Goal: Information Seeking & Learning: Find specific fact

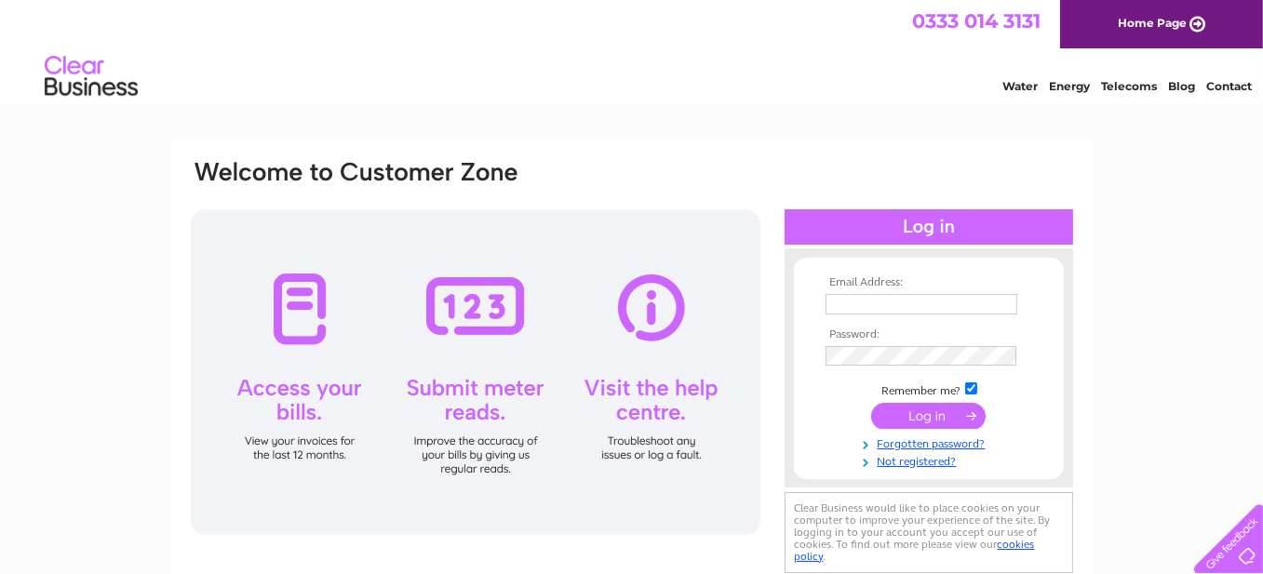
type input "mick6379@gmail.com"
click at [946, 409] on input "submit" at bounding box center [928, 416] width 114 height 26
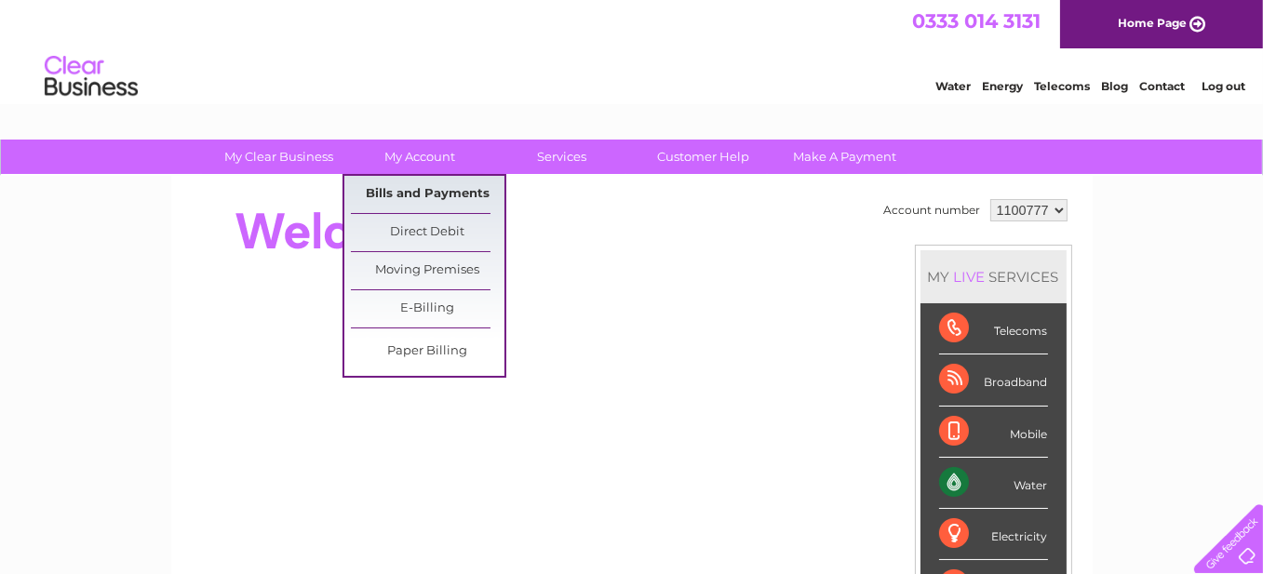
click at [423, 195] on link "Bills and Payments" at bounding box center [428, 194] width 154 height 37
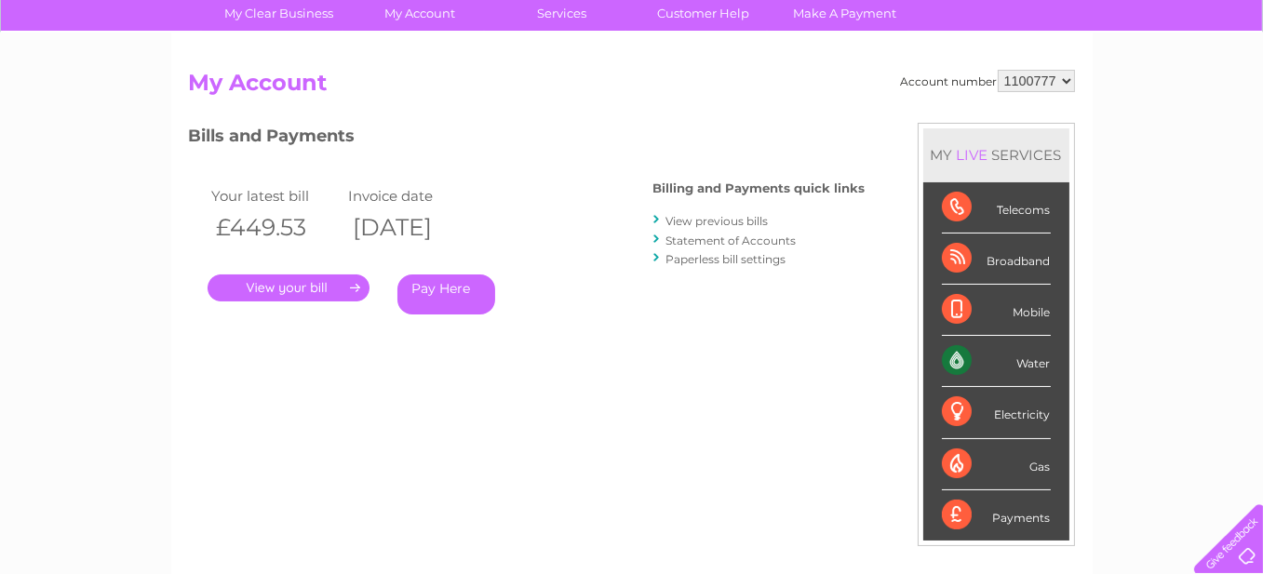
scroll to position [186, 0]
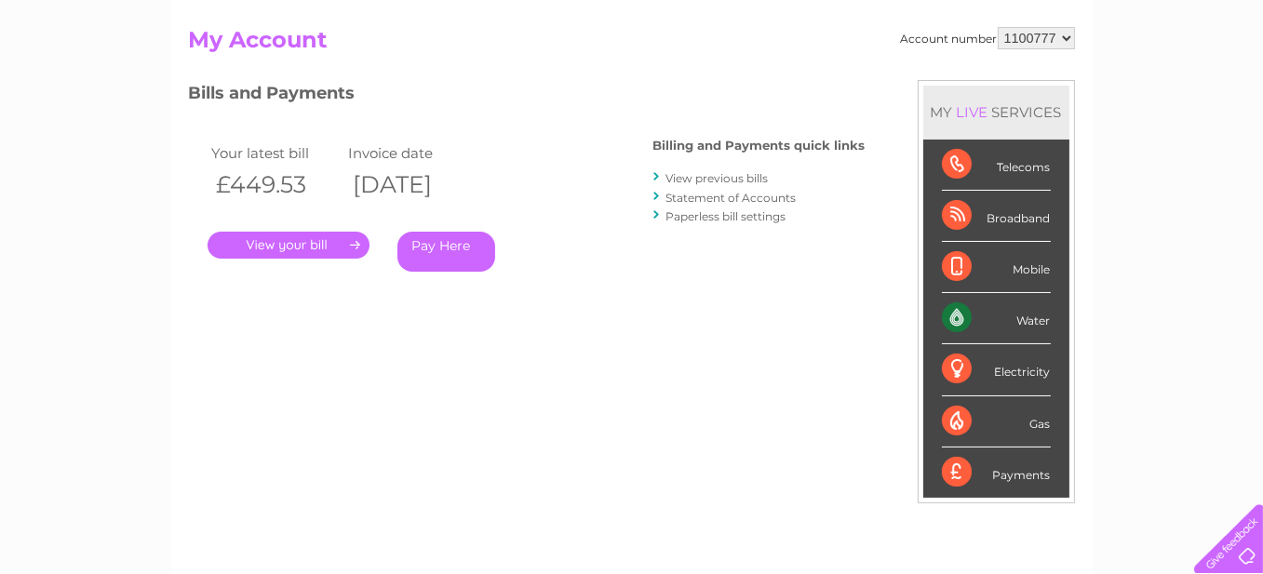
click at [310, 237] on link "." at bounding box center [289, 245] width 162 height 27
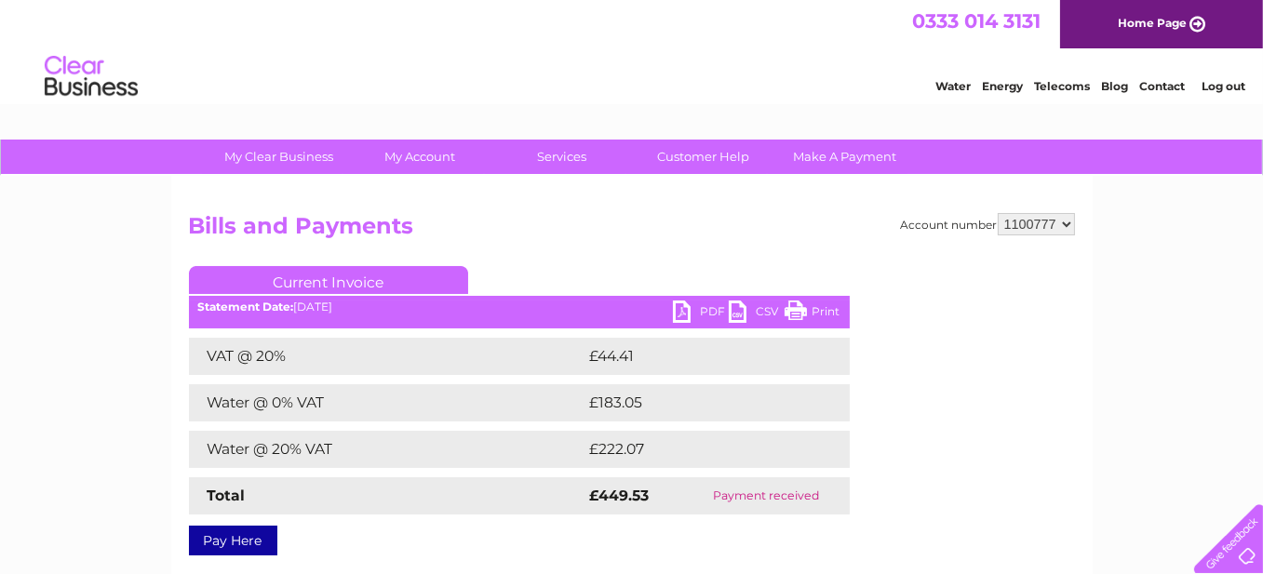
scroll to position [93, 0]
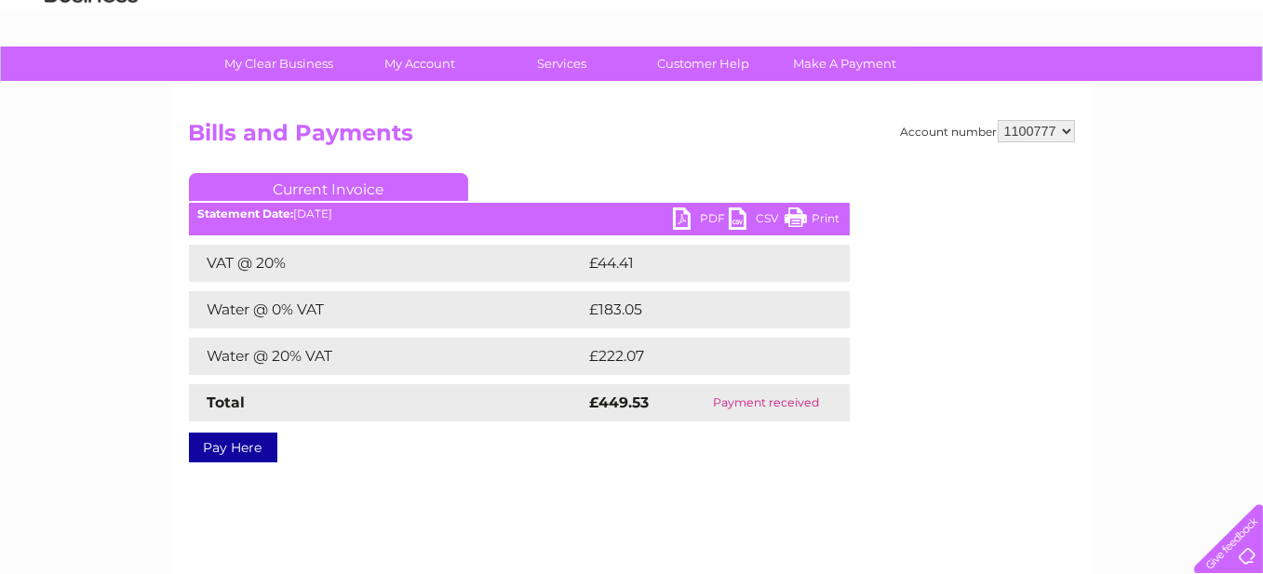
click at [711, 215] on link "PDF" at bounding box center [701, 221] width 56 height 27
click at [684, 213] on link "PDF" at bounding box center [701, 221] width 56 height 27
click at [712, 218] on link "PDF" at bounding box center [701, 221] width 56 height 27
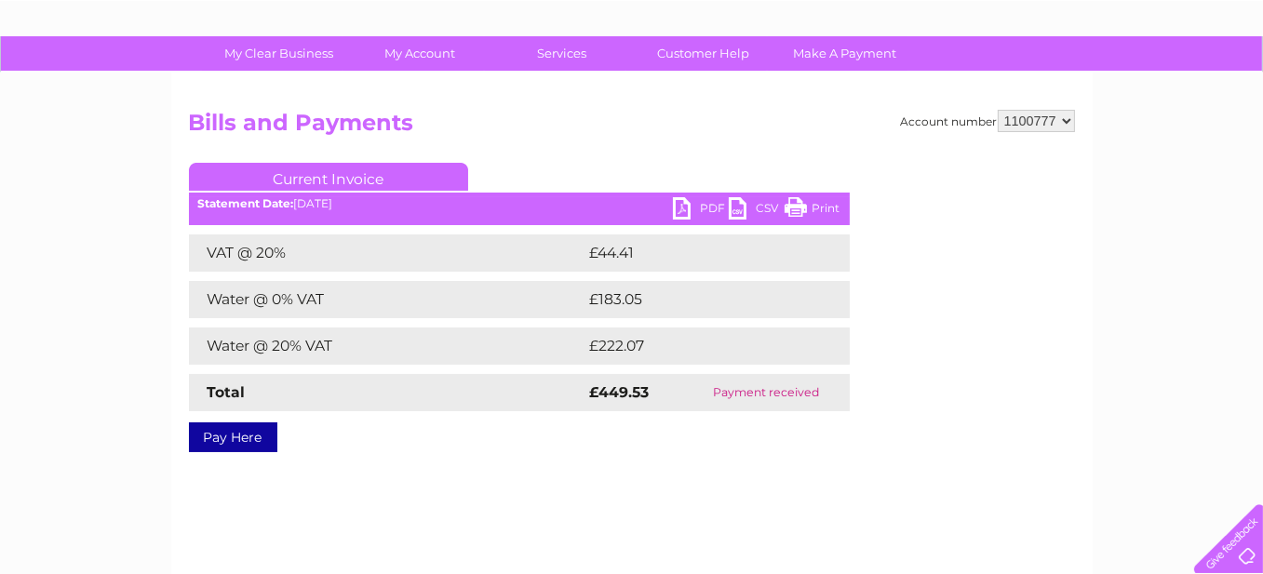
scroll to position [0, 0]
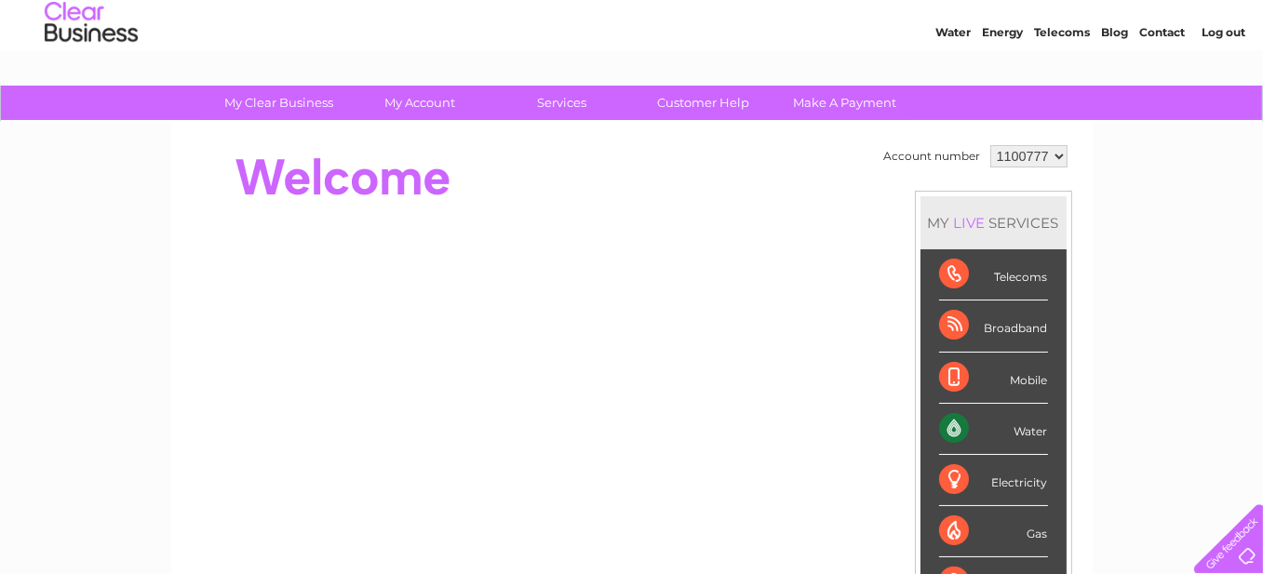
scroll to position [93, 0]
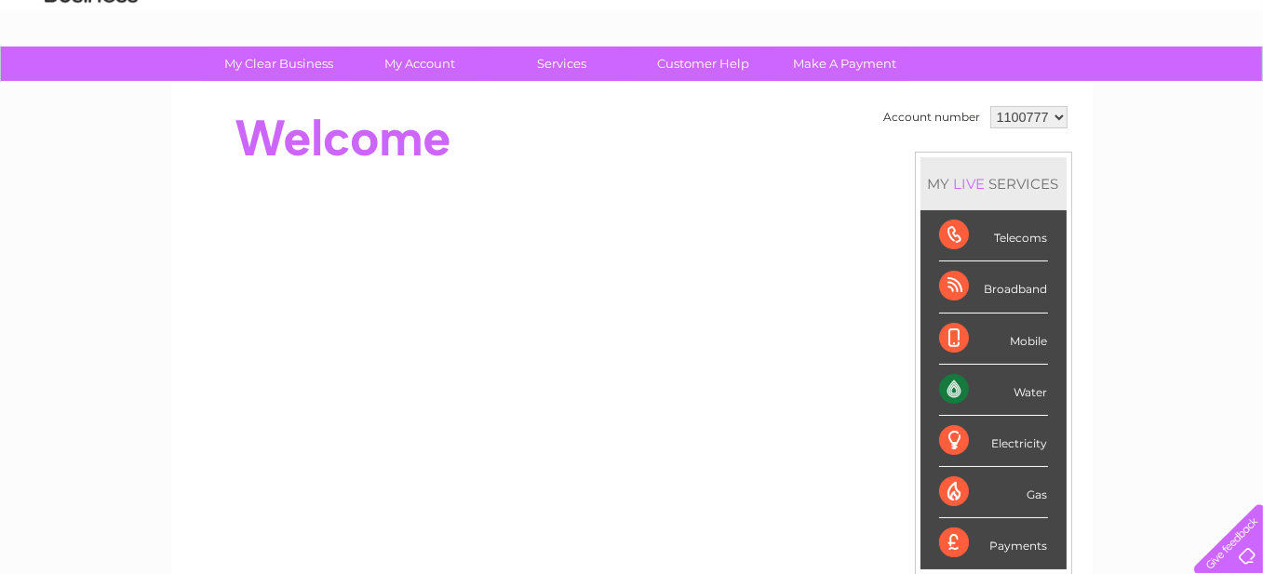
click at [1012, 387] on div "Water" at bounding box center [993, 390] width 109 height 51
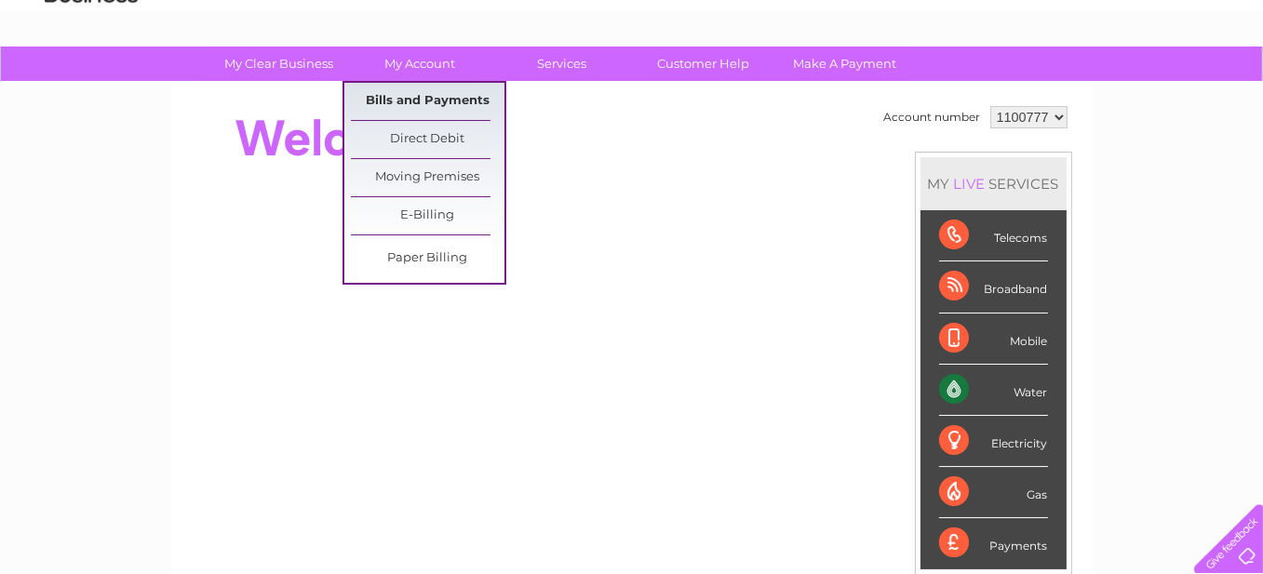
click at [408, 96] on link "Bills and Payments" at bounding box center [428, 101] width 154 height 37
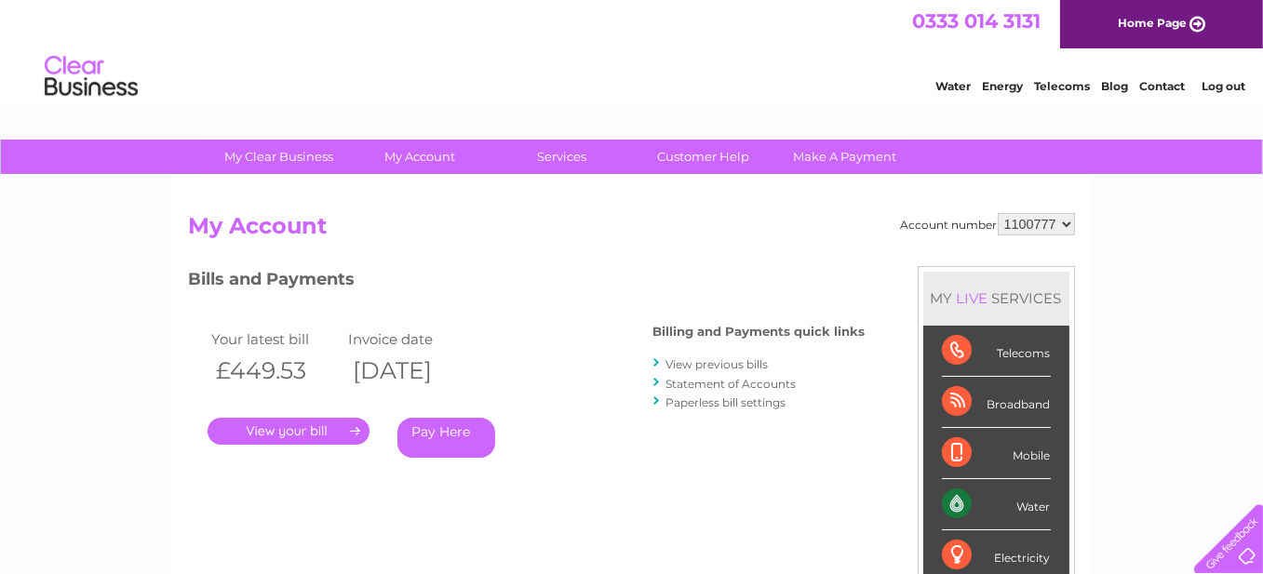
click at [295, 427] on link "." at bounding box center [289, 431] width 162 height 27
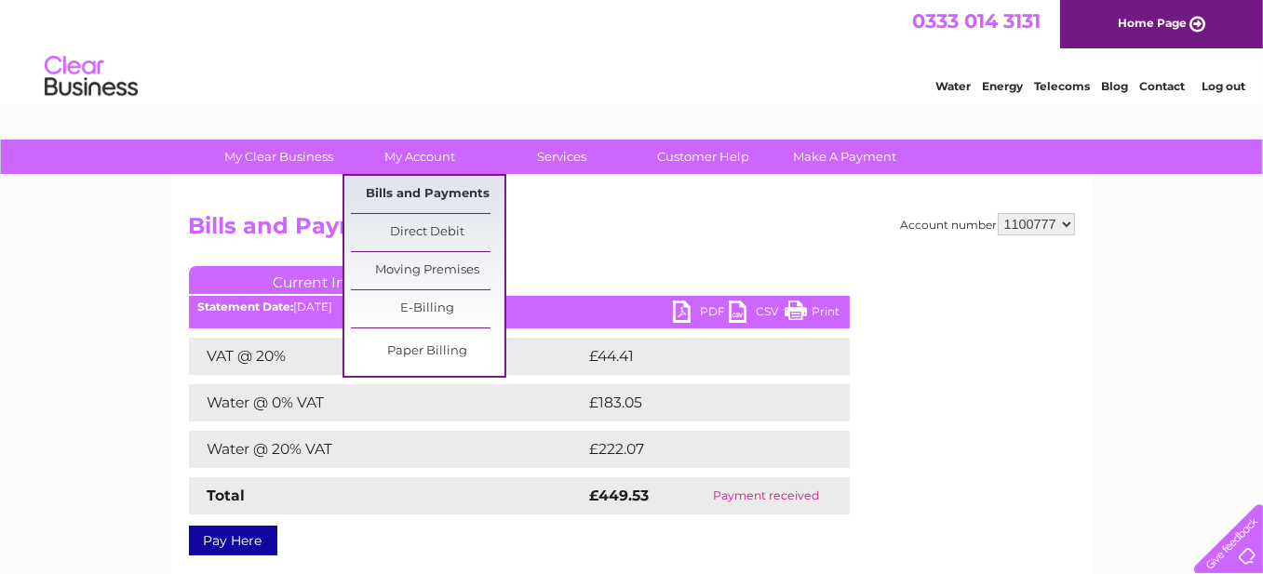
click at [416, 188] on link "Bills and Payments" at bounding box center [428, 194] width 154 height 37
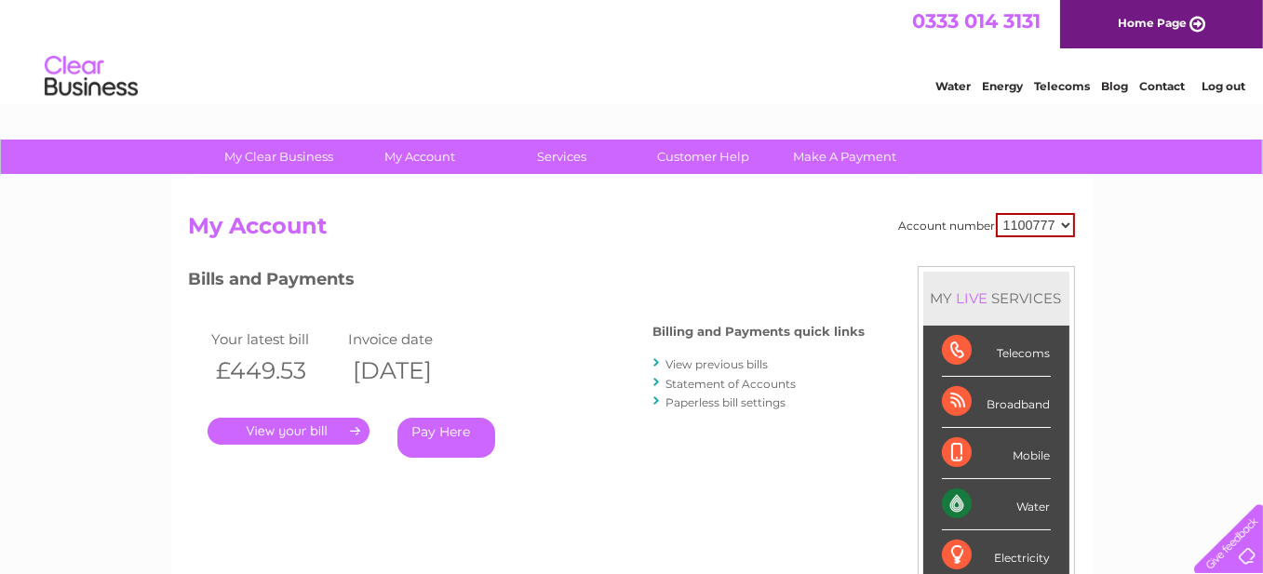
click at [717, 382] on link "Statement of Accounts" at bounding box center [731, 384] width 130 height 14
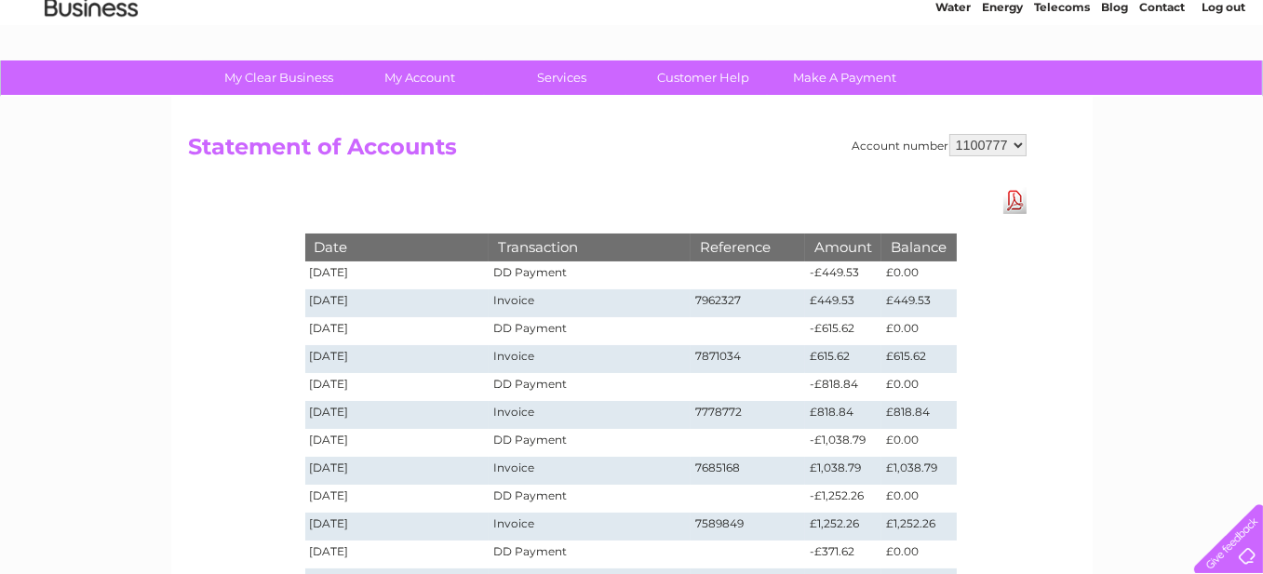
scroll to position [52, 0]
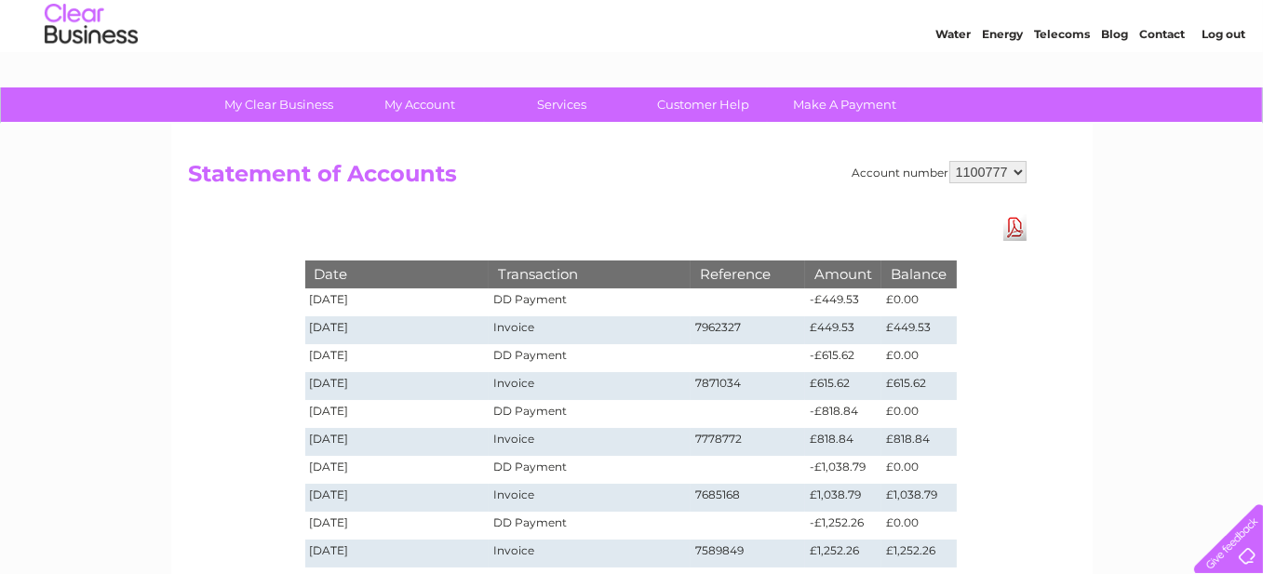
click at [1016, 225] on link "Download Pdf" at bounding box center [1014, 227] width 23 height 27
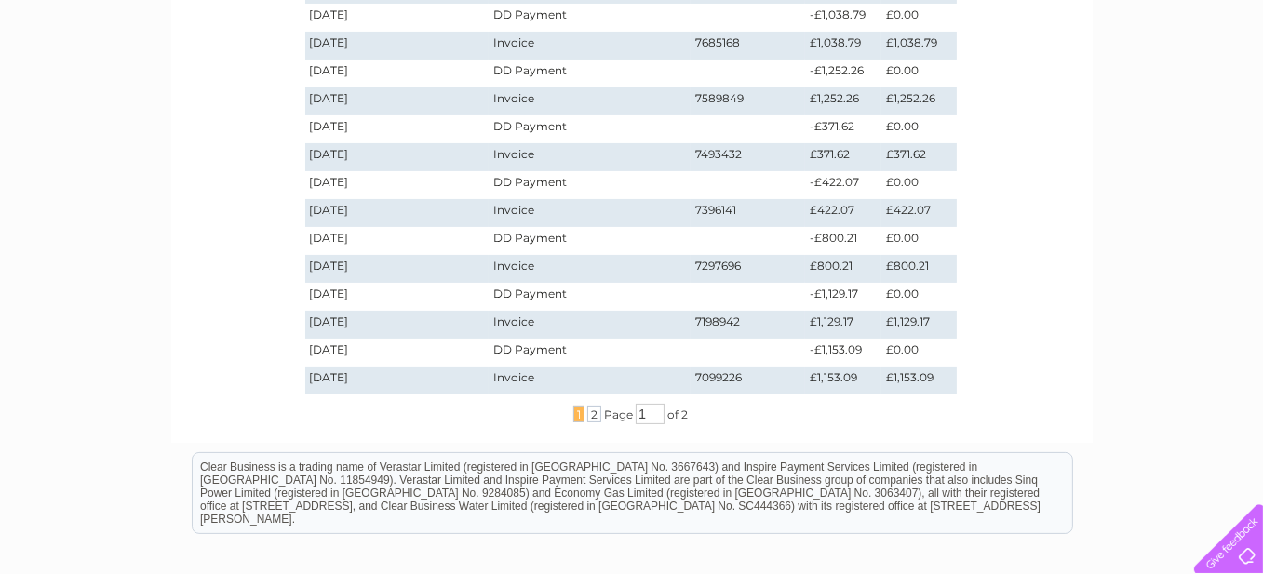
scroll to position [517, 0]
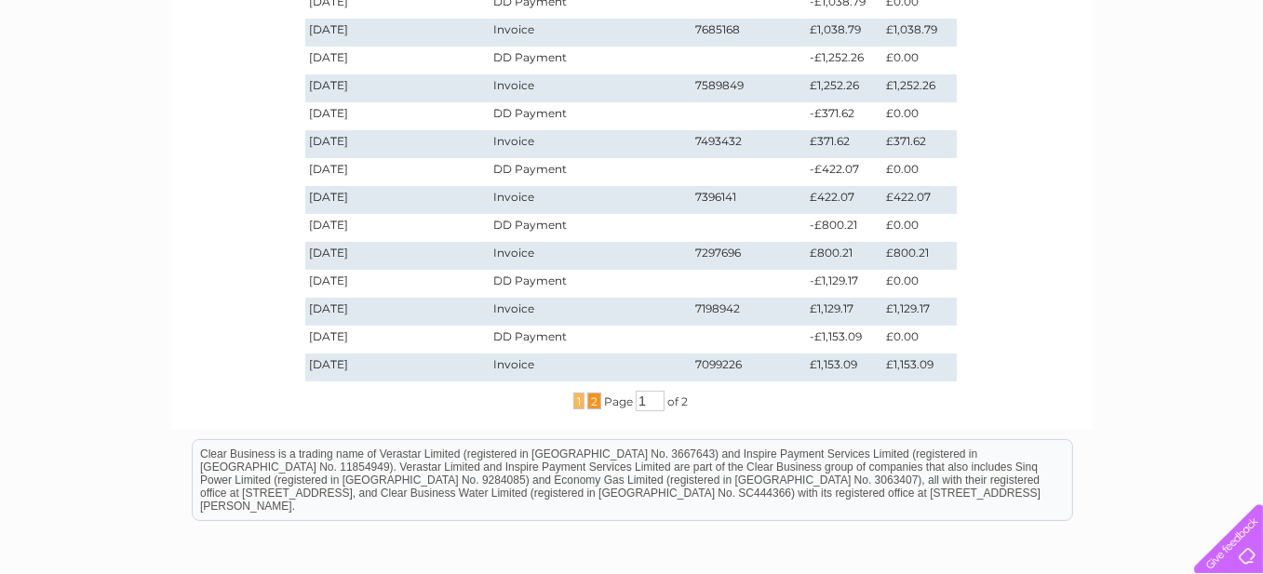
click at [593, 400] on span "2" at bounding box center [594, 401] width 14 height 17
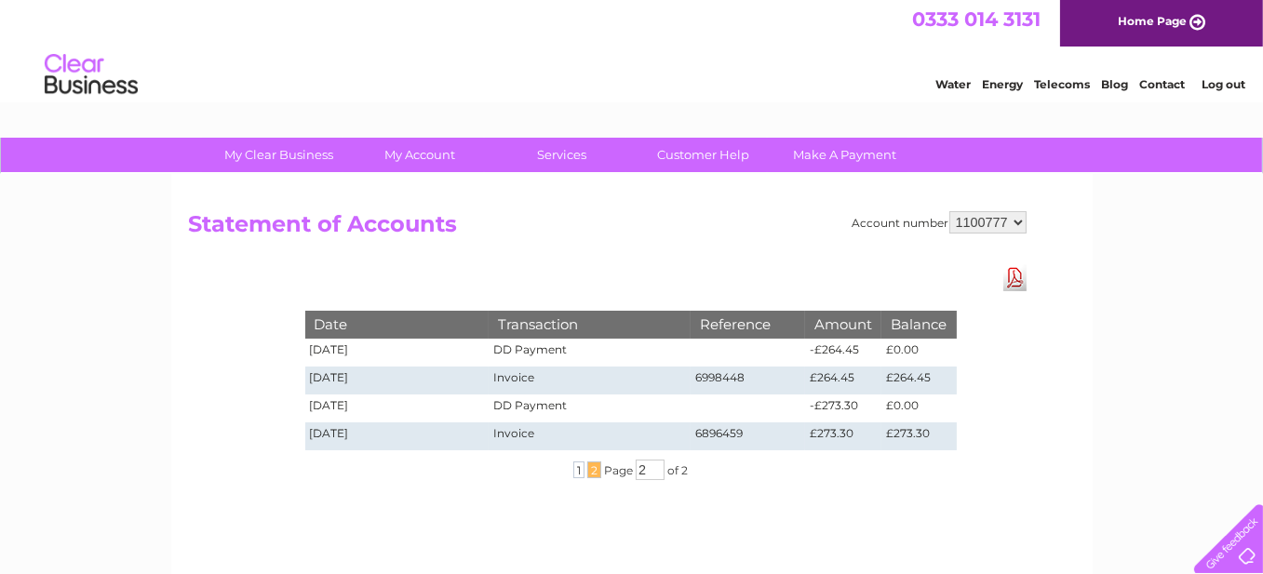
scroll to position [0, 0]
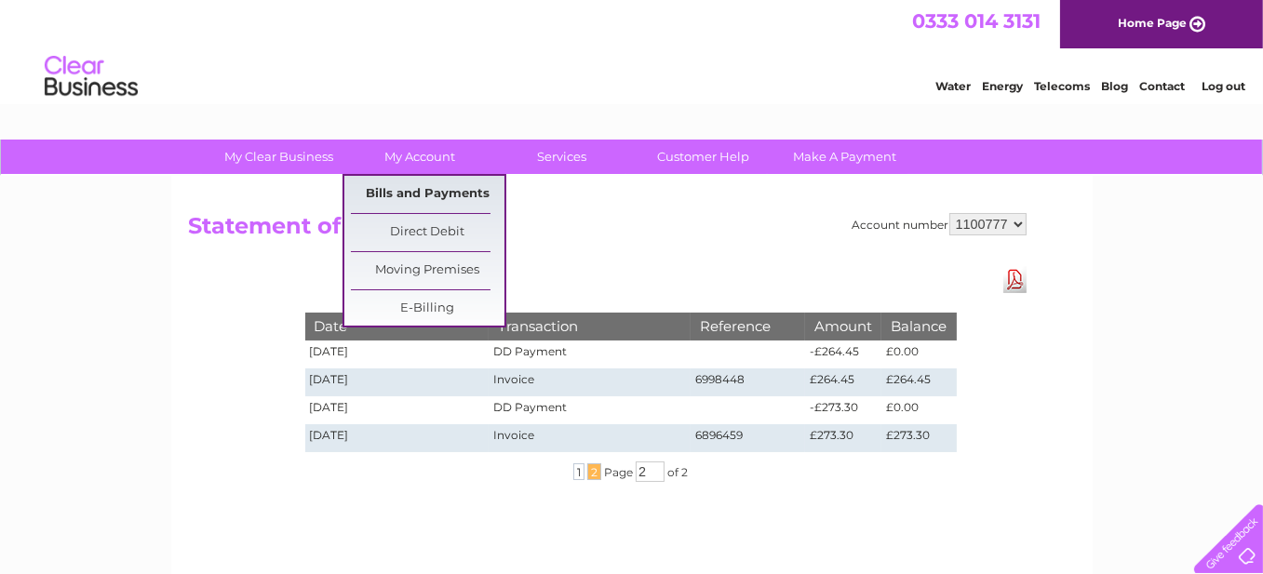
click at [434, 189] on link "Bills and Payments" at bounding box center [428, 194] width 154 height 37
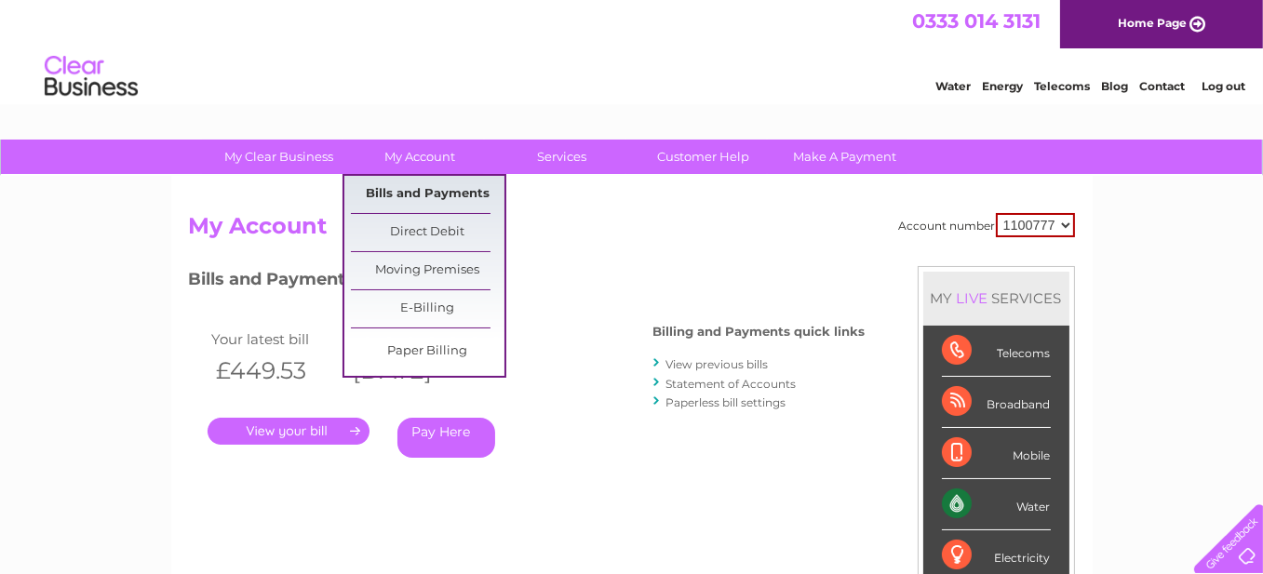
click at [428, 190] on link "Bills and Payments" at bounding box center [428, 194] width 154 height 37
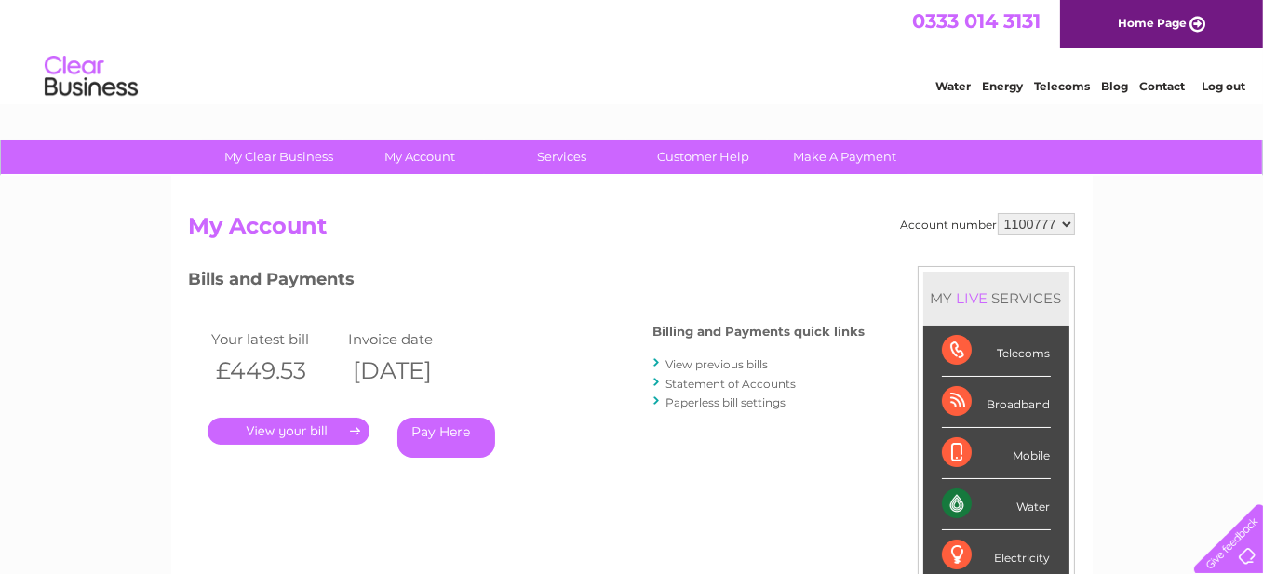
click at [712, 378] on link "Statement of Accounts" at bounding box center [731, 384] width 130 height 14
click at [699, 363] on link "View previous bills" at bounding box center [717, 364] width 102 height 14
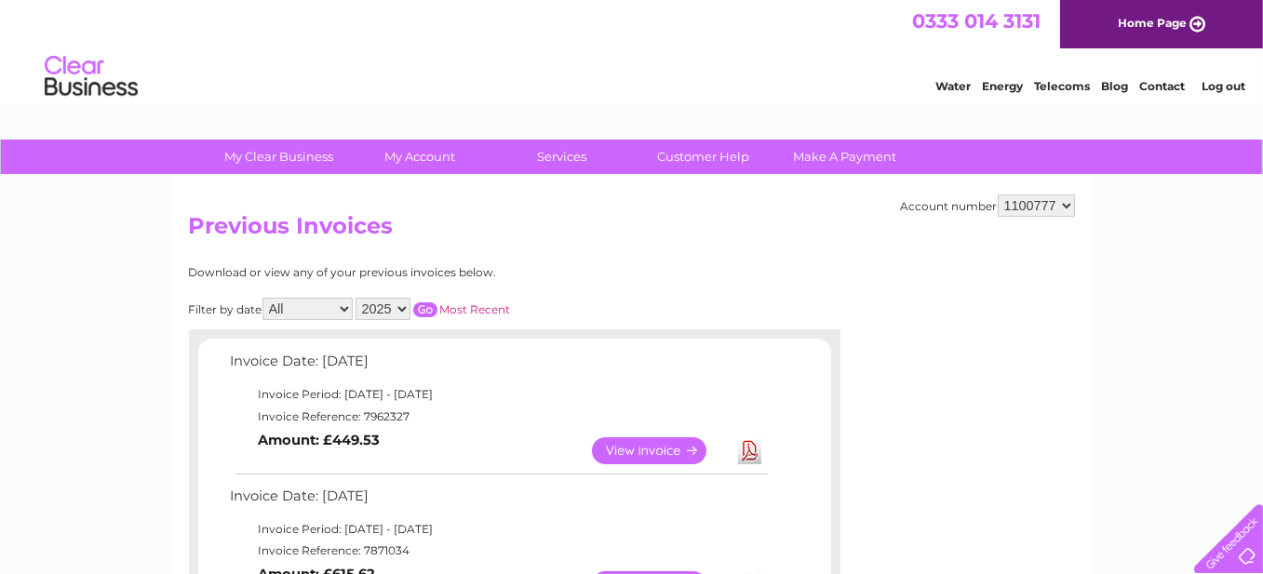
click at [399, 303] on select "2025 2024 2023 2022" at bounding box center [382, 309] width 55 height 22
select select "2022"
click at [355, 298] on select "2025 2024 2023 2022" at bounding box center [382, 309] width 55 height 22
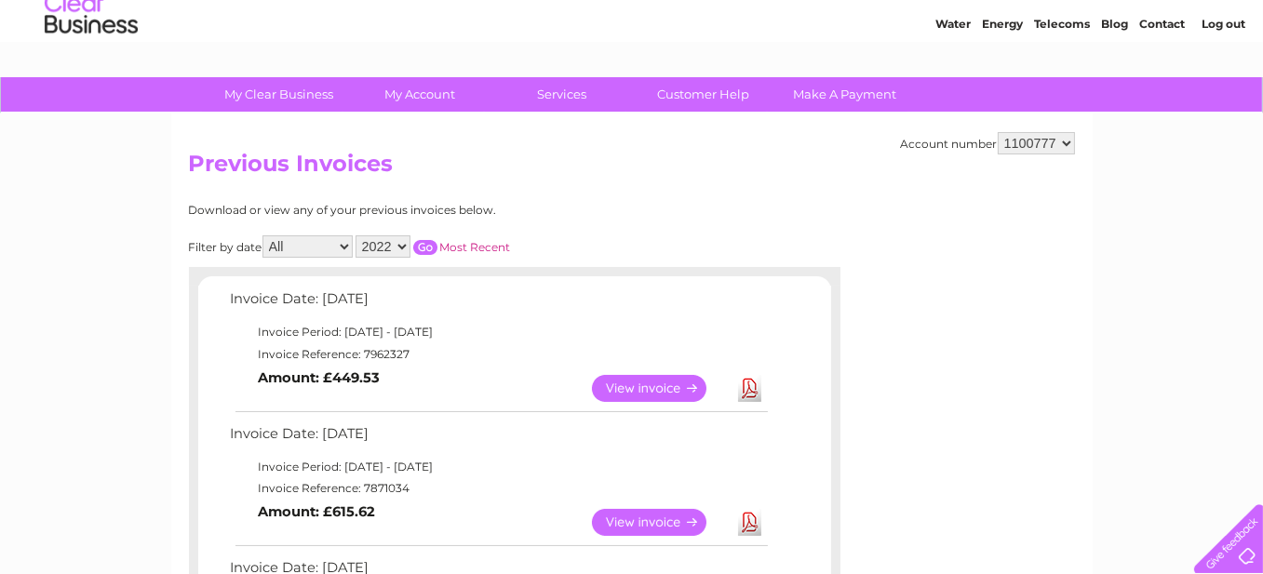
scroll to position [93, 0]
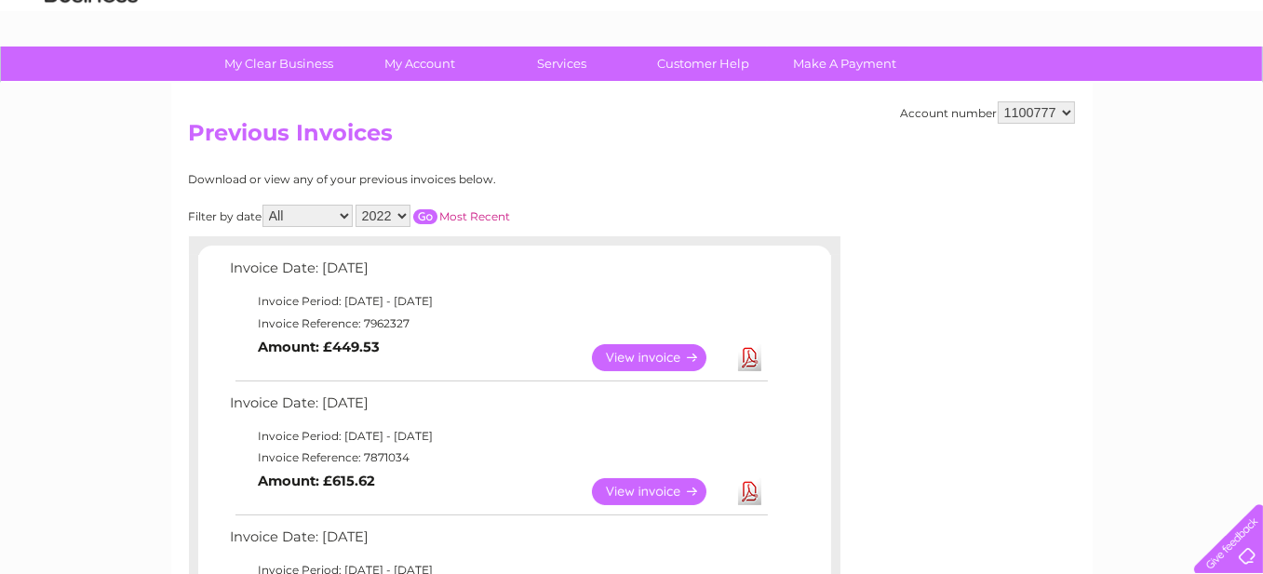
click at [423, 214] on input "button" at bounding box center [425, 216] width 24 height 15
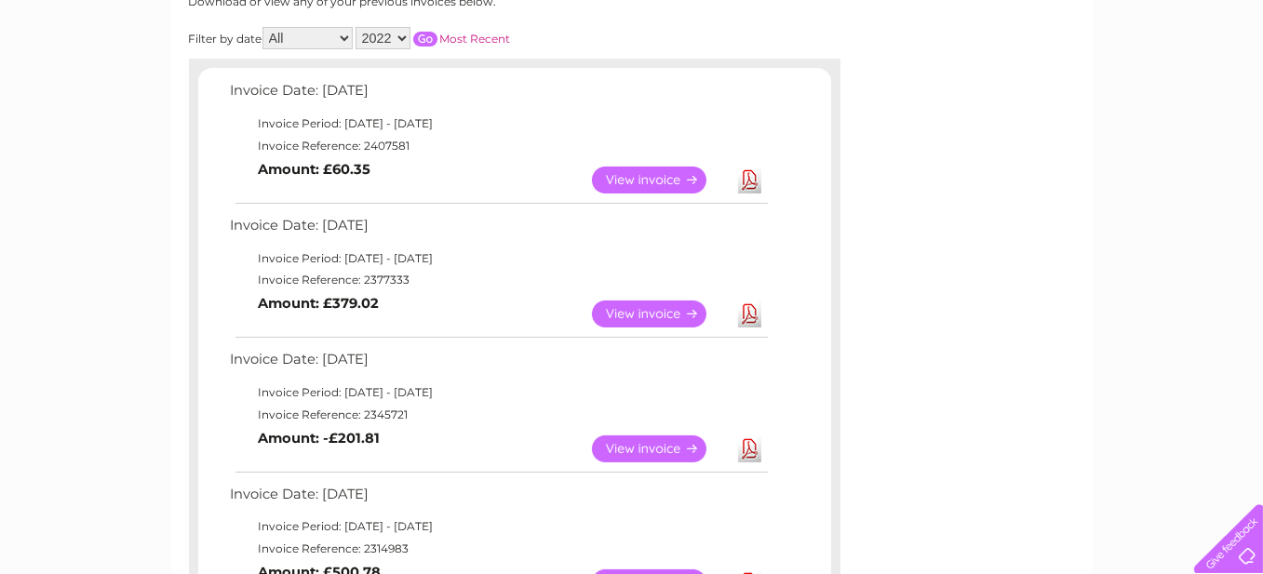
scroll to position [186, 0]
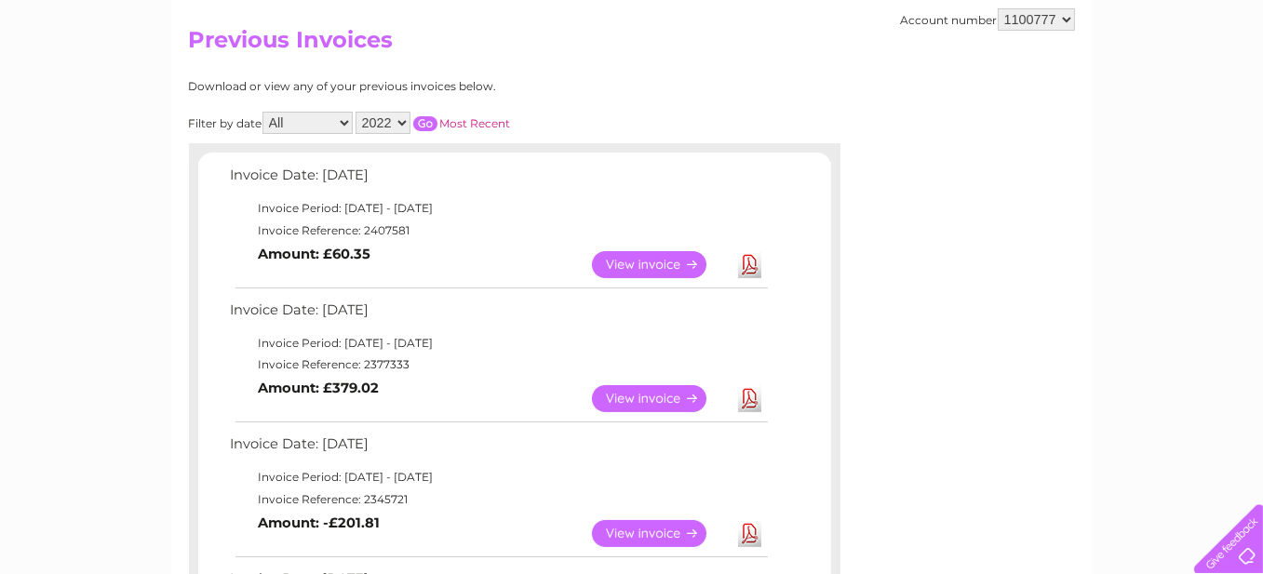
click at [400, 122] on select "2025 2024 2023 2022" at bounding box center [382, 123] width 55 height 22
click at [355, 112] on select "2025 2024 2023 2022" at bounding box center [382, 123] width 55 height 22
click at [427, 116] on input "button" at bounding box center [425, 123] width 24 height 15
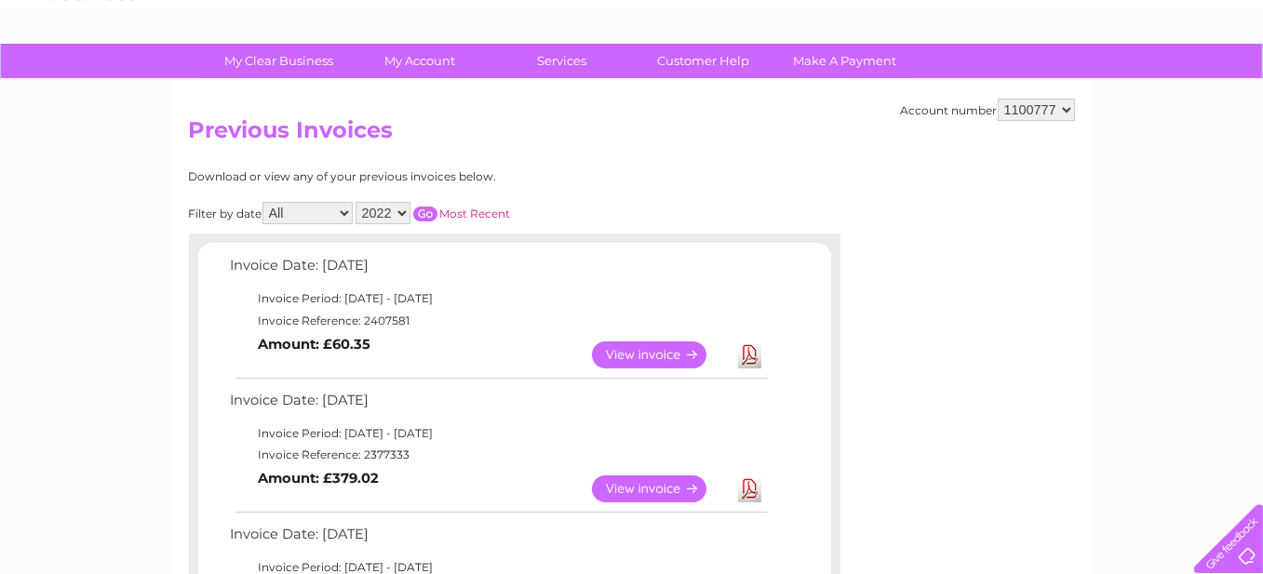
scroll to position [93, 0]
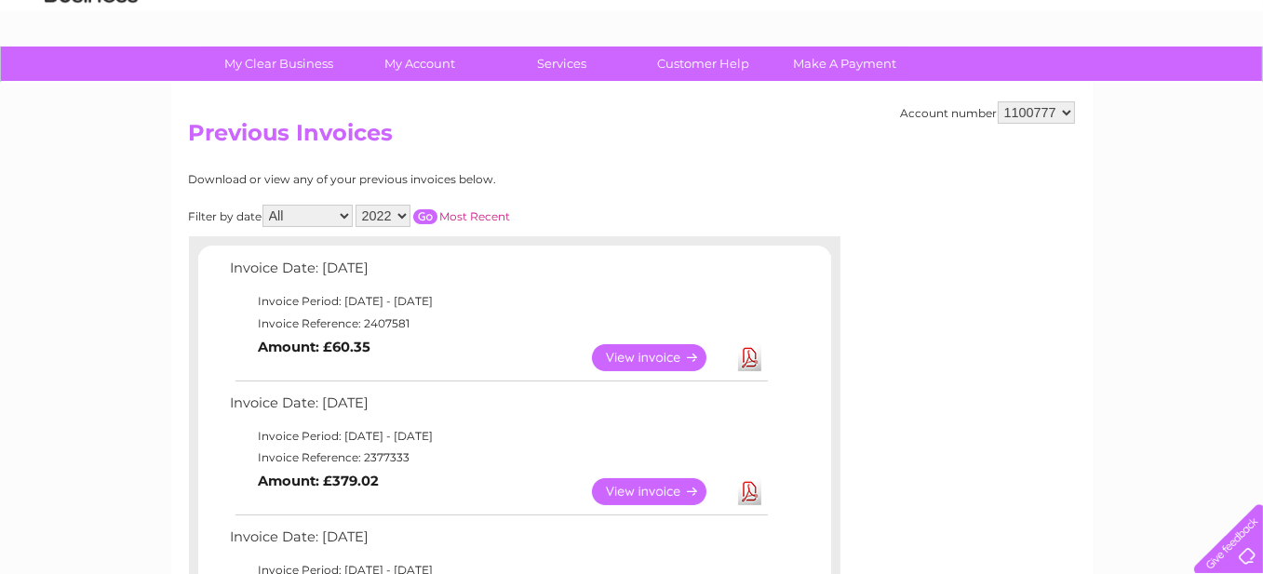
click at [345, 215] on select "All January February March April May June July August September October Novembe…" at bounding box center [307, 216] width 90 height 22
click at [290, 218] on select "All January February March April May June July August September October Novembe…" at bounding box center [307, 216] width 90 height 22
click at [477, 212] on link "Most Recent" at bounding box center [475, 216] width 71 height 14
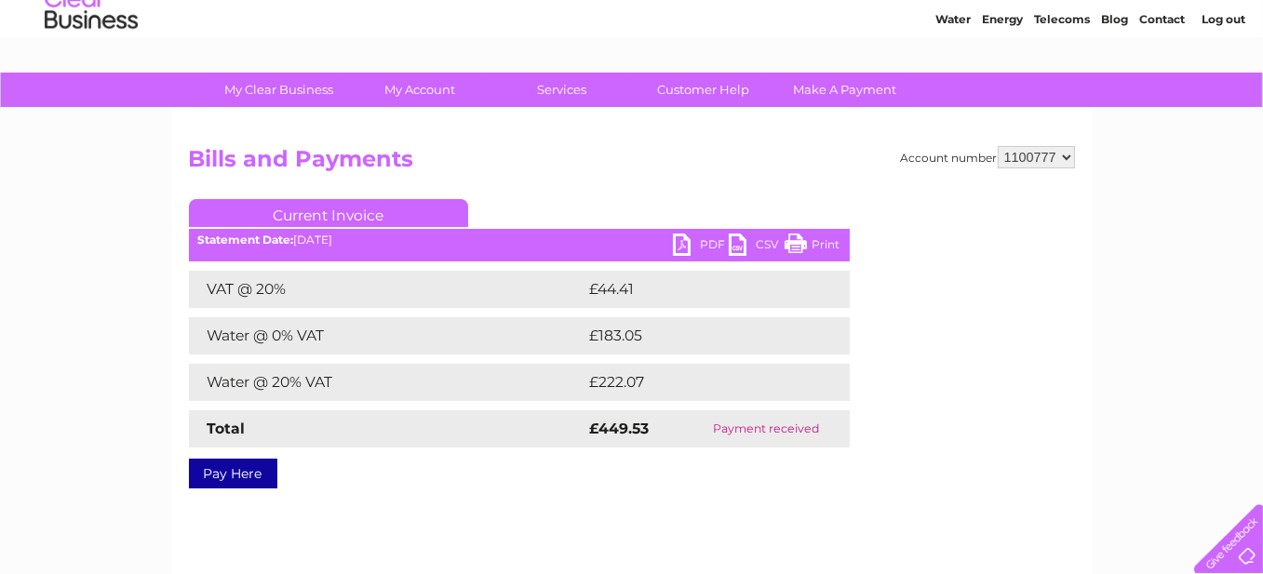
scroll to position [93, 0]
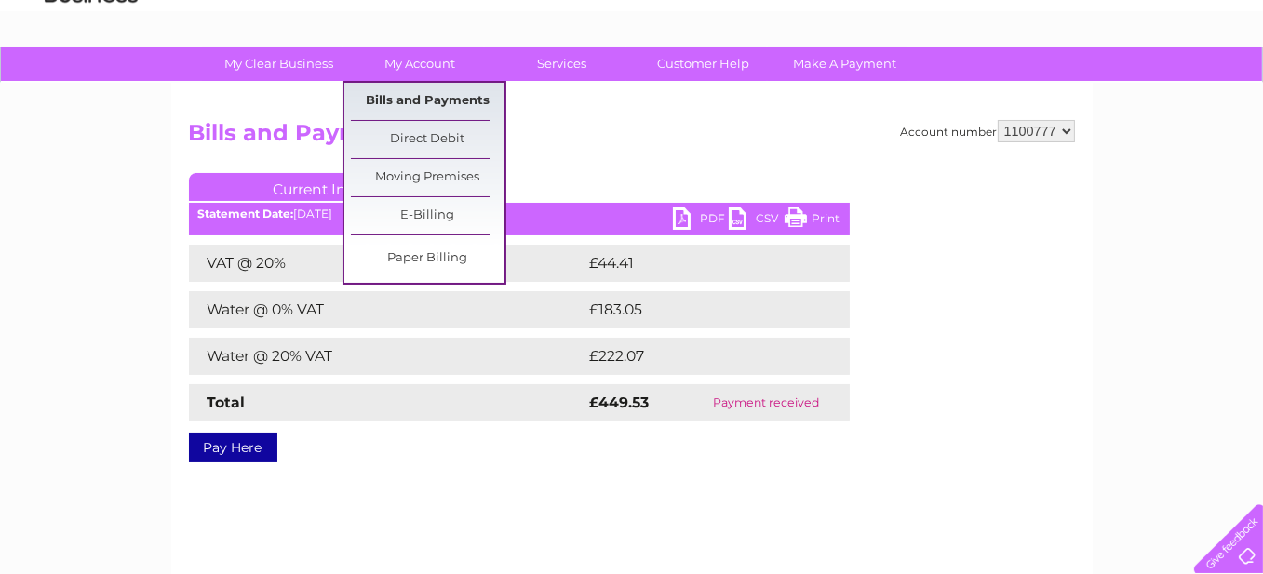
click at [420, 101] on link "Bills and Payments" at bounding box center [428, 101] width 154 height 37
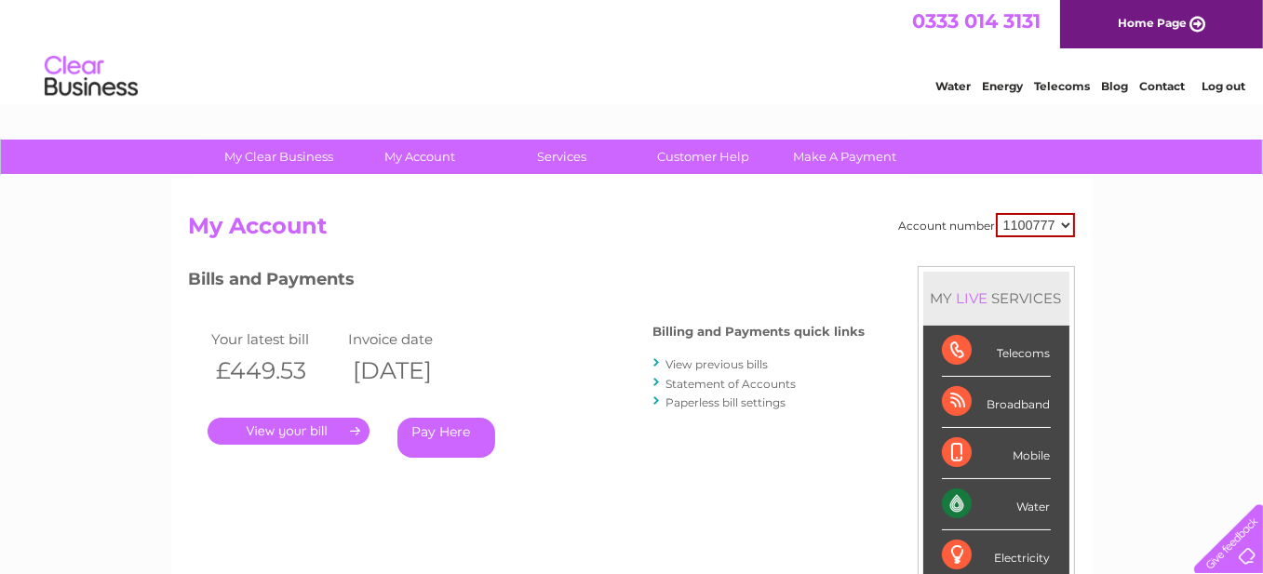
click at [720, 364] on link "View previous bills" at bounding box center [717, 364] width 102 height 14
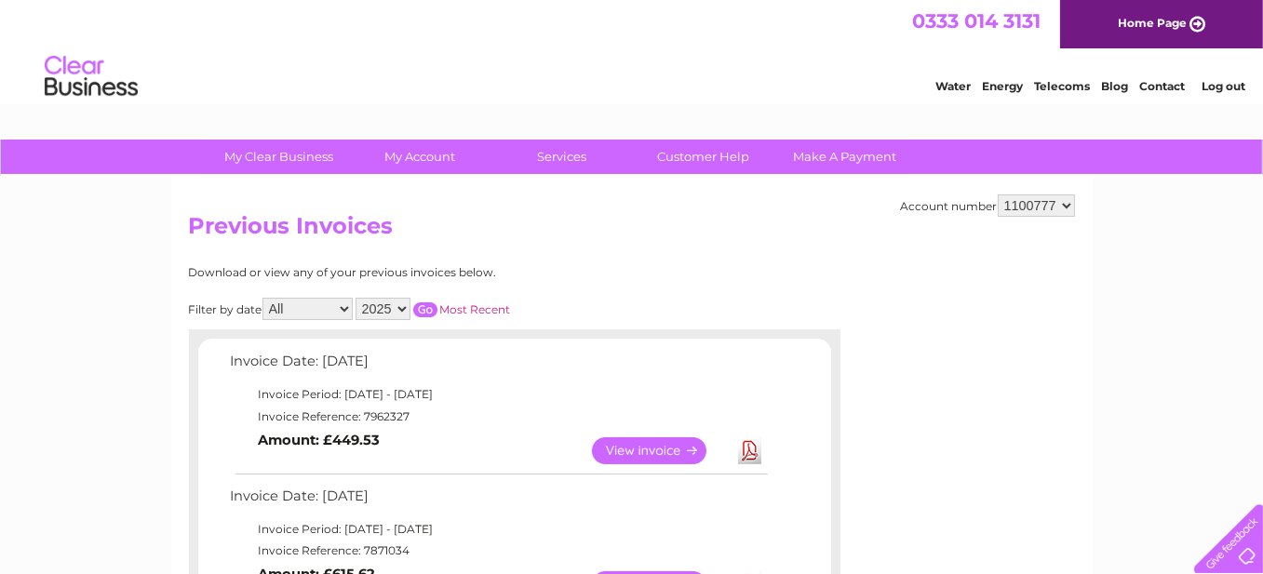
click at [400, 305] on select "2025 2024 2023 2022" at bounding box center [382, 309] width 55 height 22
select select "2022"
click at [355, 298] on select "2025 2024 2023 2022" at bounding box center [382, 309] width 55 height 22
click at [423, 304] on input "button" at bounding box center [425, 309] width 24 height 15
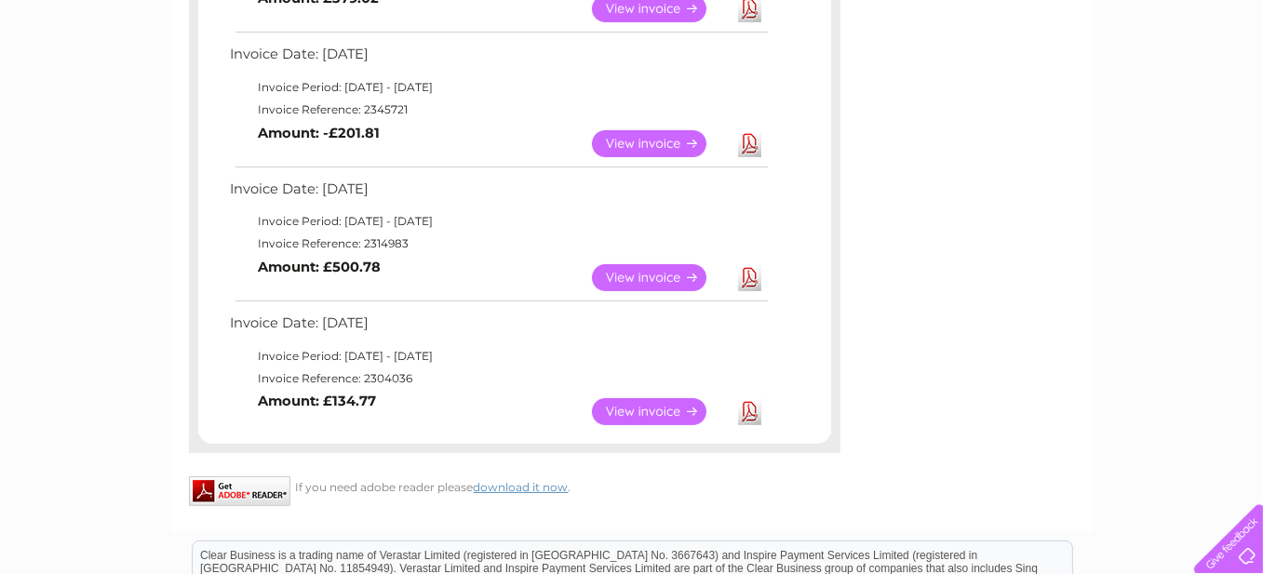
scroll to position [558, 0]
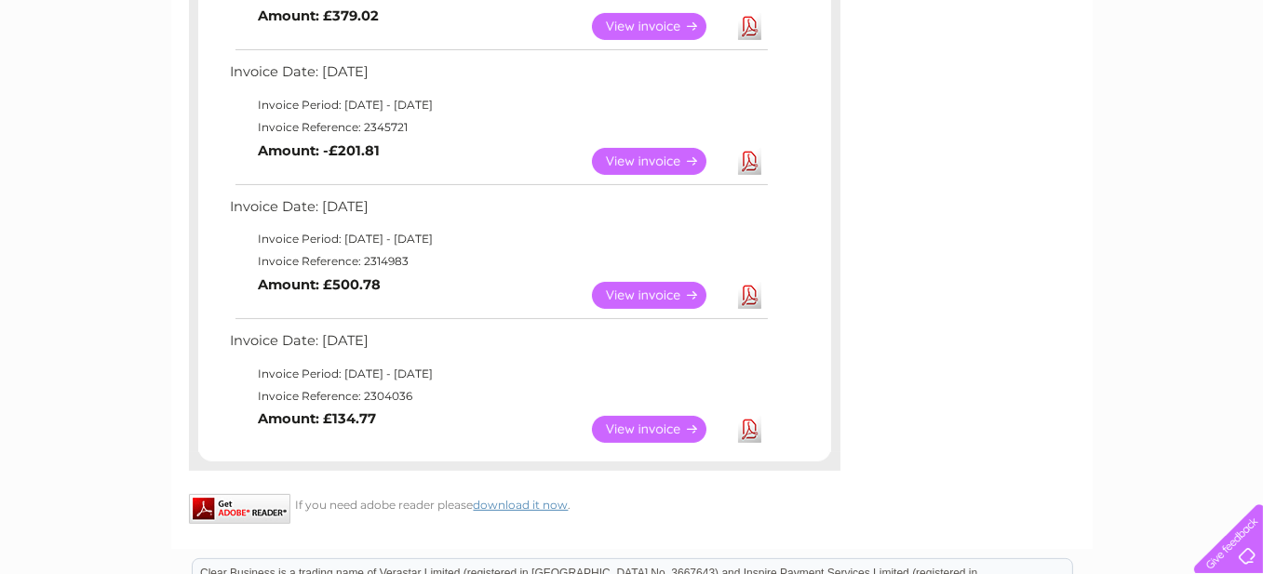
click at [643, 292] on link "View" at bounding box center [660, 295] width 137 height 27
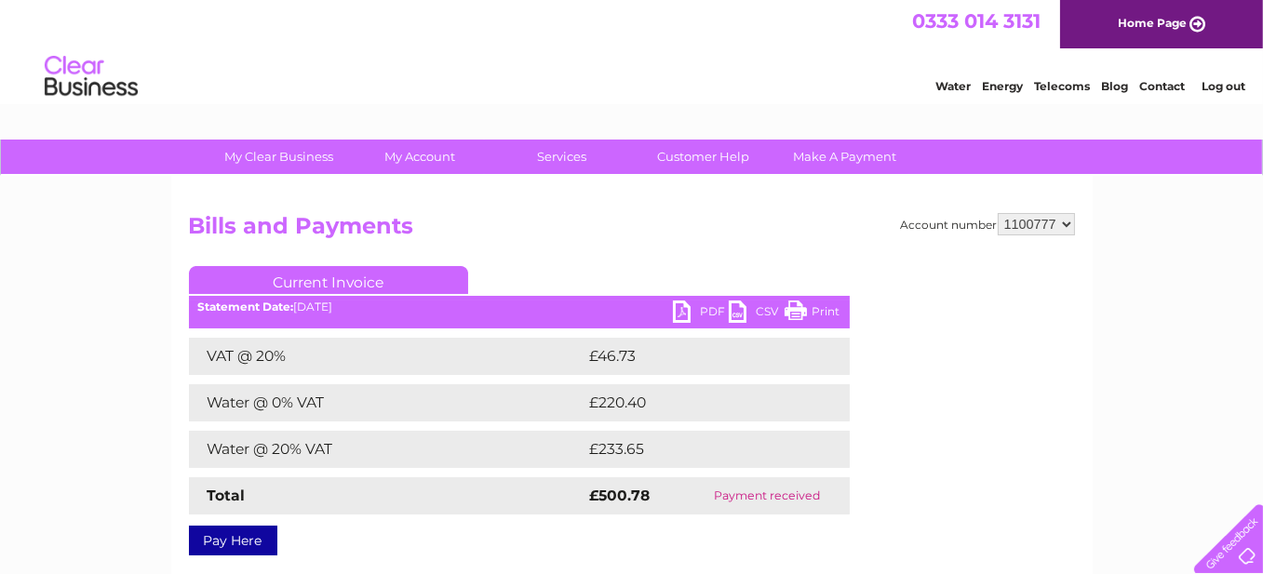
click at [707, 308] on link "PDF" at bounding box center [701, 314] width 56 height 27
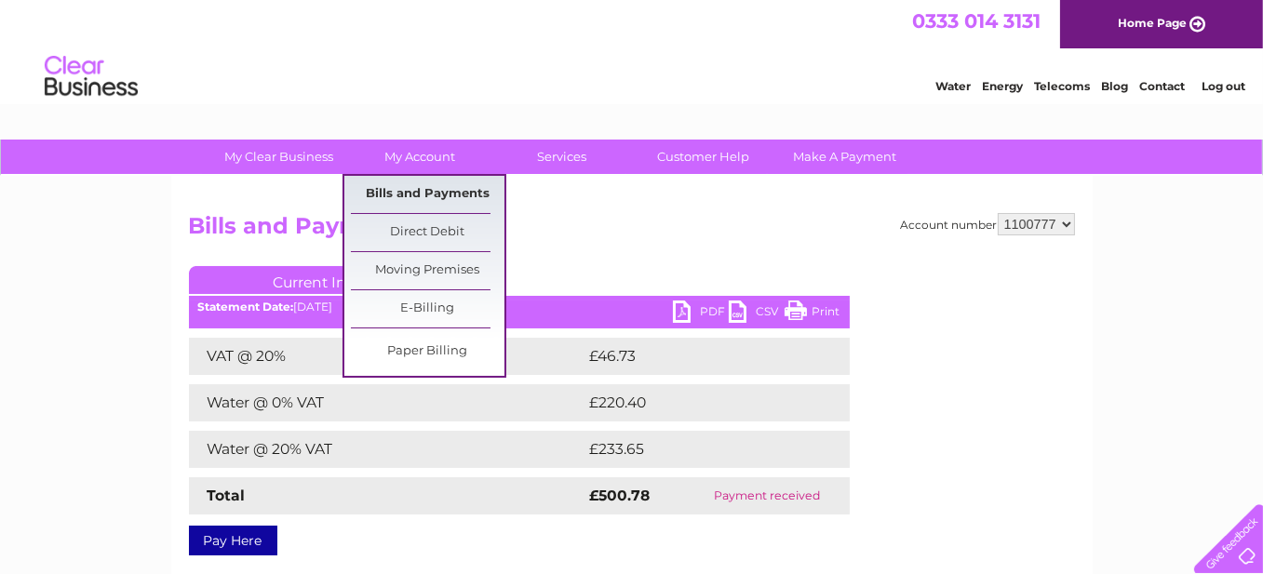
click at [438, 195] on link "Bills and Payments" at bounding box center [428, 194] width 154 height 37
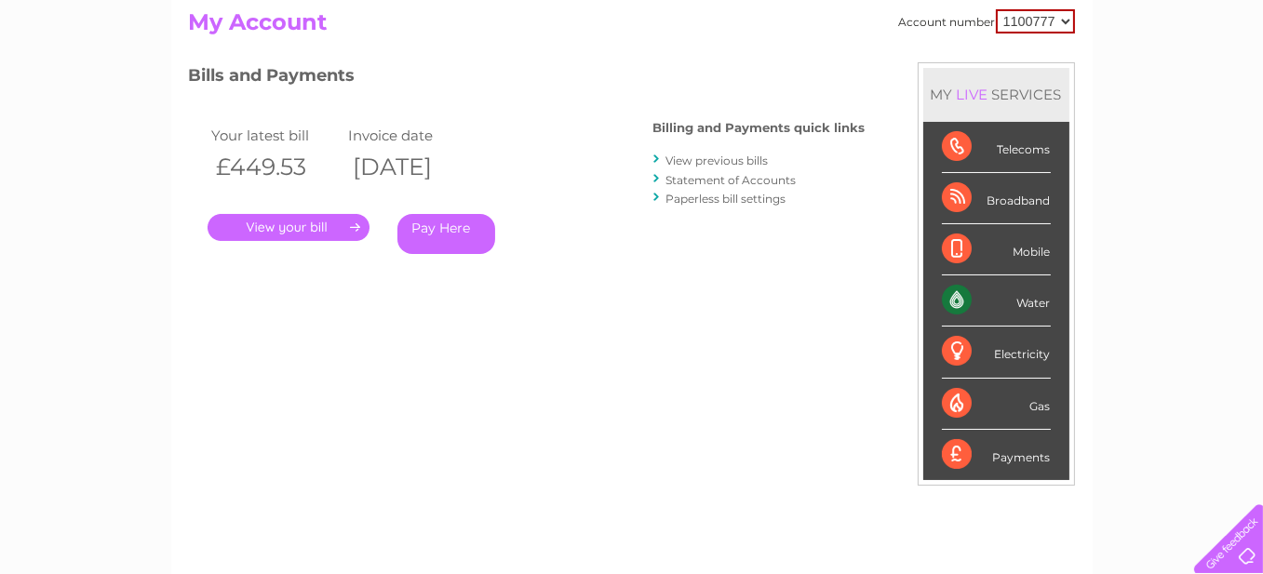
scroll to position [93, 0]
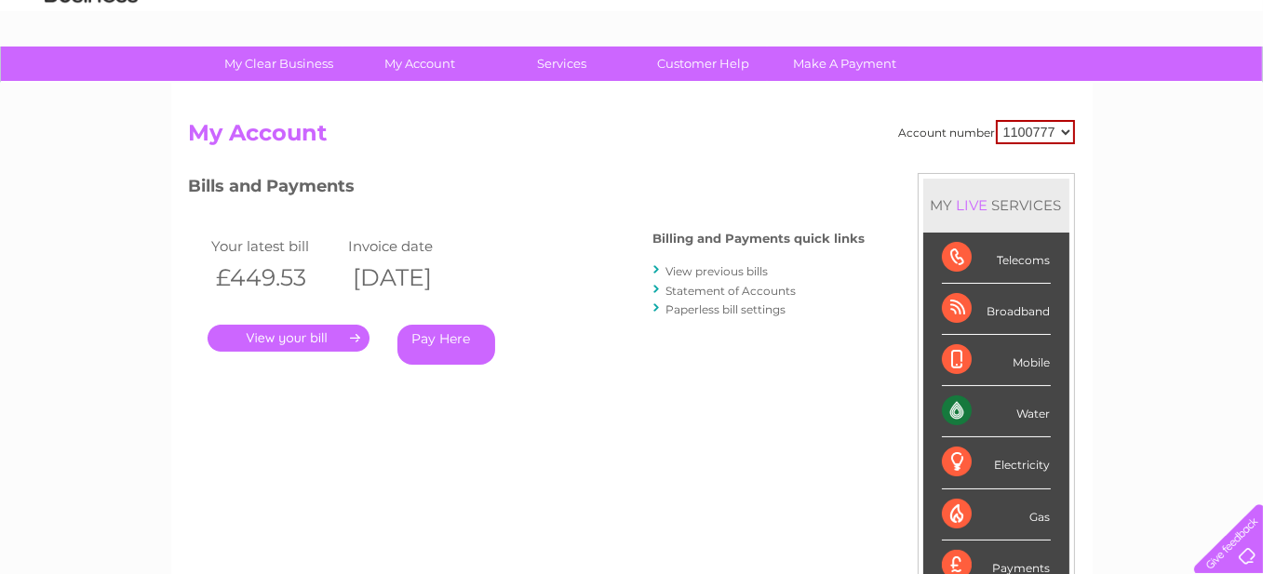
click at [709, 266] on link "View previous bills" at bounding box center [717, 271] width 102 height 14
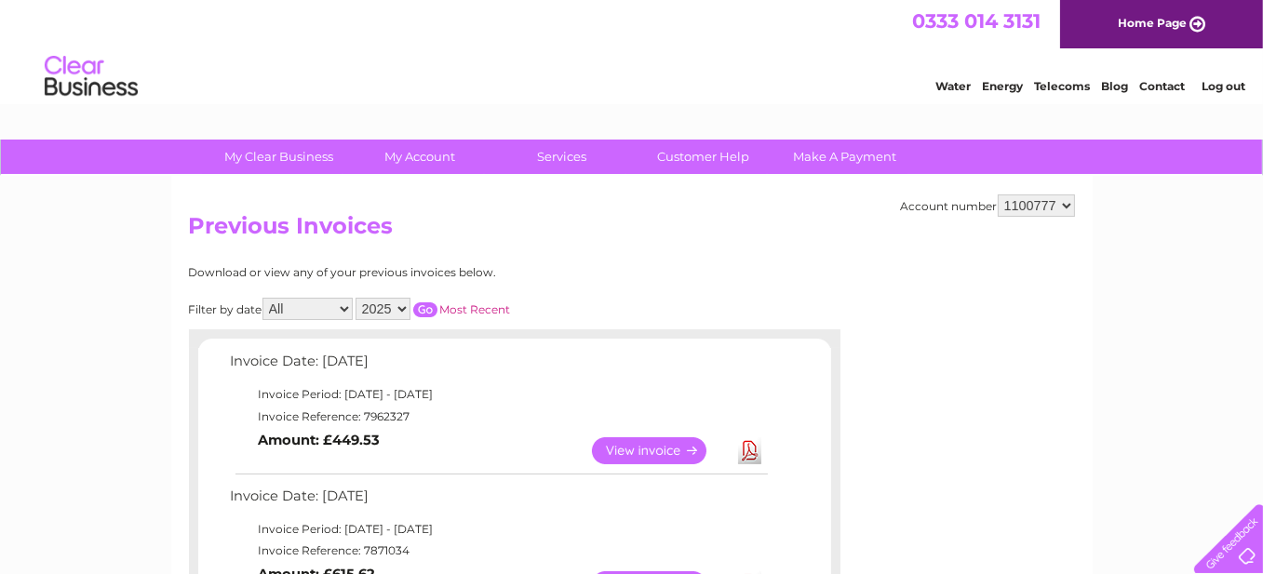
click at [397, 306] on select "2025 2024 2023 2022" at bounding box center [382, 309] width 55 height 22
click at [724, 329] on div at bounding box center [514, 338] width 651 height 19
